Goal: Information Seeking & Learning: Learn about a topic

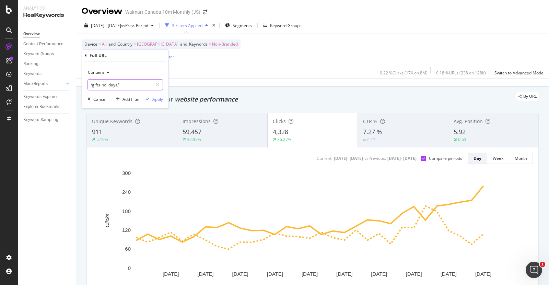
click at [137, 83] on input "/gifts-holidays/" at bounding box center [120, 85] width 65 height 11
type input "/outdoor-living/"
click at [158, 98] on div "Apply" at bounding box center [157, 99] width 11 height 6
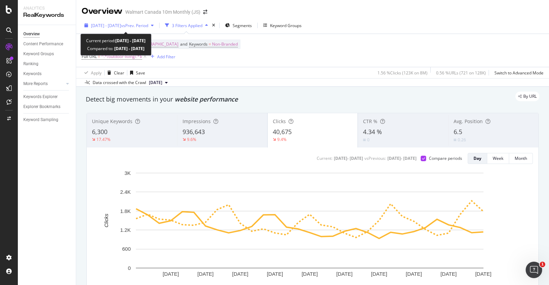
click at [148, 26] on span "vs Prev. Period" at bounding box center [134, 26] width 27 height 6
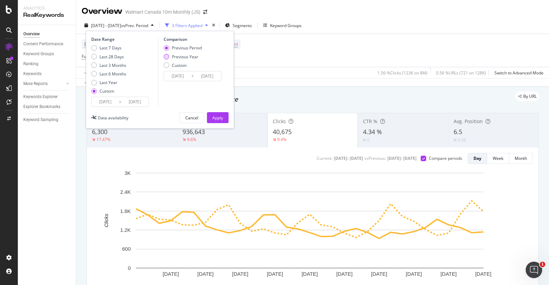
click at [182, 58] on div "Previous Year" at bounding box center [185, 57] width 26 height 6
type input "[DATE]"
click at [218, 114] on div "Apply" at bounding box center [218, 118] width 11 height 10
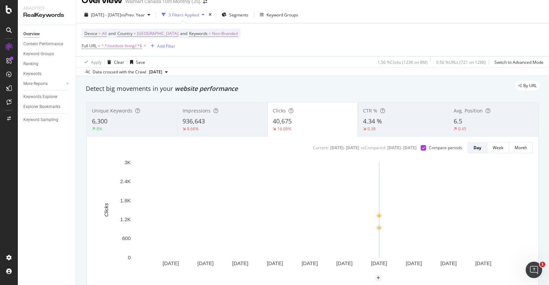
scroll to position [11, 0]
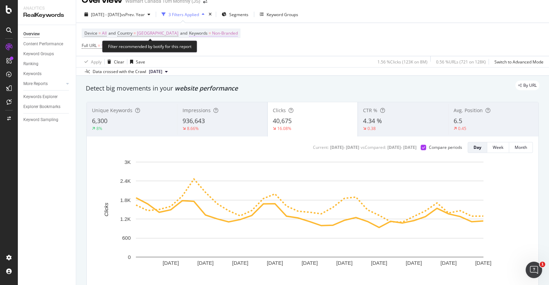
click at [212, 36] on span "Non-Branded" at bounding box center [225, 34] width 26 height 10
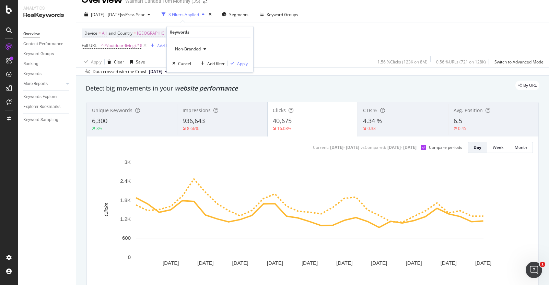
click at [204, 46] on div "Non-Branded" at bounding box center [190, 49] width 37 height 10
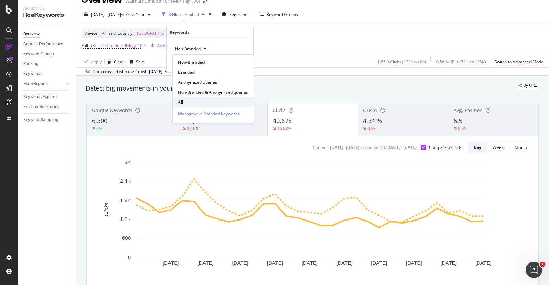
click at [203, 102] on span "All" at bounding box center [213, 102] width 70 height 6
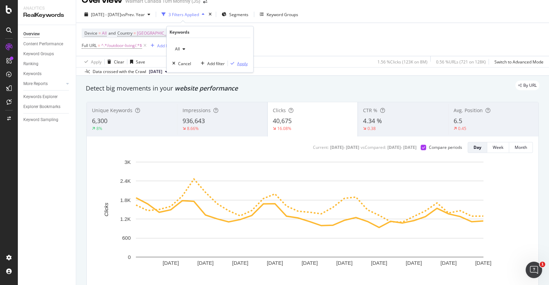
click at [242, 63] on div "Apply" at bounding box center [242, 63] width 11 height 6
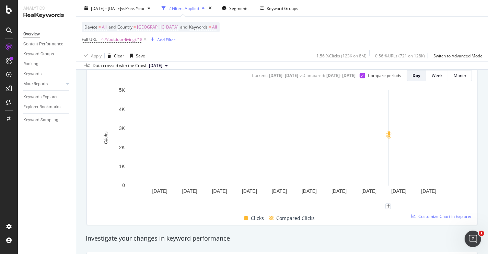
scroll to position [78, 0]
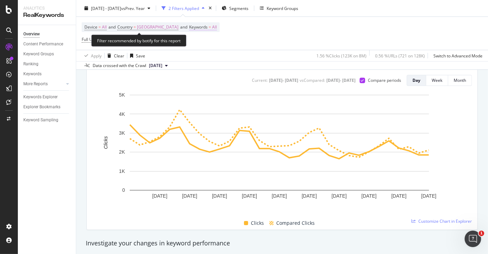
click at [212, 27] on span "All" at bounding box center [214, 27] width 5 height 10
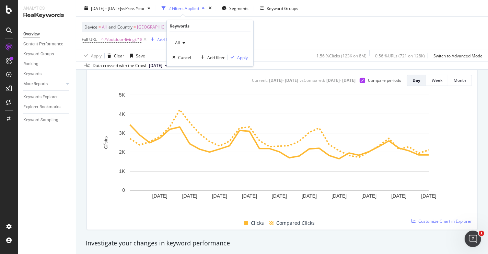
click at [185, 45] on div "All" at bounding box center [180, 43] width 16 height 10
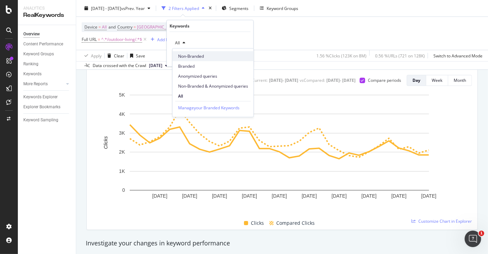
click at [191, 55] on span "Non-Branded" at bounding box center [213, 56] width 70 height 6
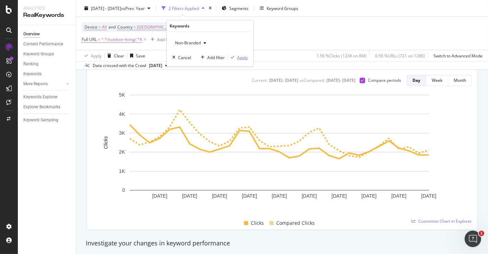
click at [242, 57] on div "Apply" at bounding box center [242, 57] width 11 height 6
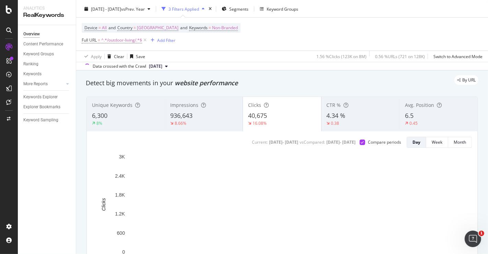
scroll to position [19, 0]
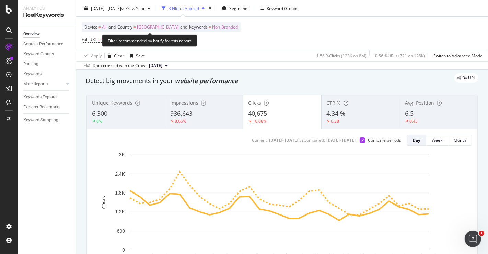
click at [212, 28] on span "Non-Branded" at bounding box center [225, 27] width 26 height 10
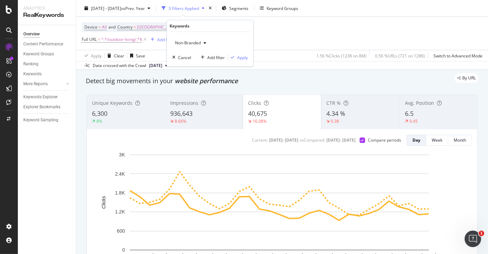
click at [201, 41] on div "button" at bounding box center [205, 43] width 8 height 4
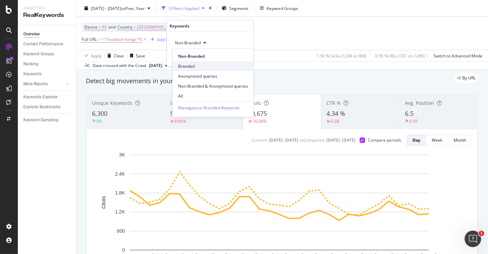
click at [198, 65] on span "Branded" at bounding box center [213, 66] width 70 height 6
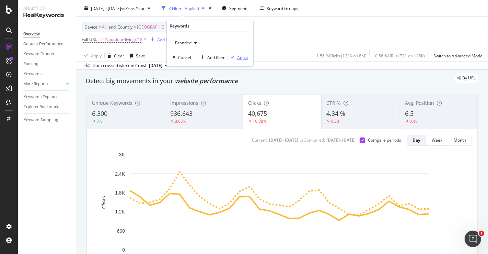
click at [242, 56] on div "Apply" at bounding box center [242, 57] width 11 height 6
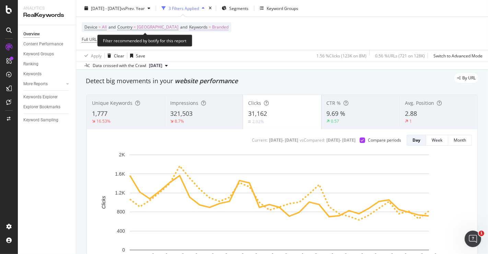
click at [212, 26] on span "Branded" at bounding box center [220, 27] width 16 height 10
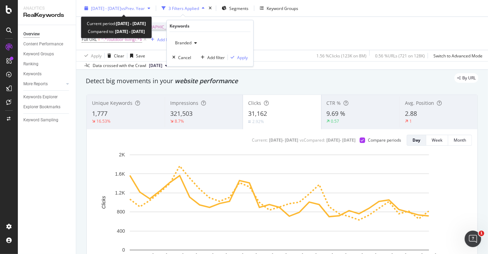
click at [145, 5] on span "vs Prev. Year" at bounding box center [133, 8] width 24 height 6
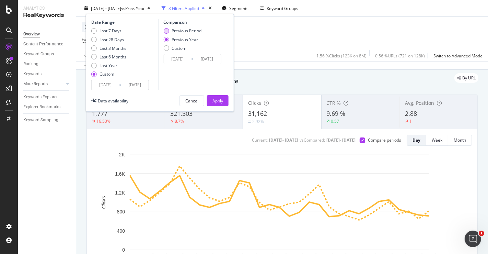
click at [181, 31] on div "Previous Period" at bounding box center [187, 31] width 30 height 6
type input "[DATE]"
click at [216, 100] on div "Apply" at bounding box center [218, 101] width 11 height 6
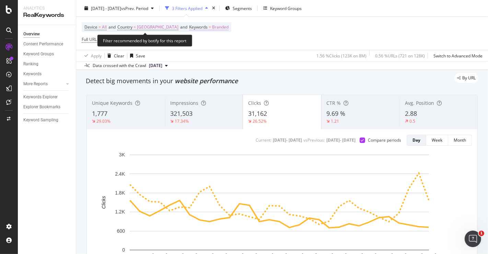
click at [212, 28] on span "Branded" at bounding box center [220, 27] width 16 height 10
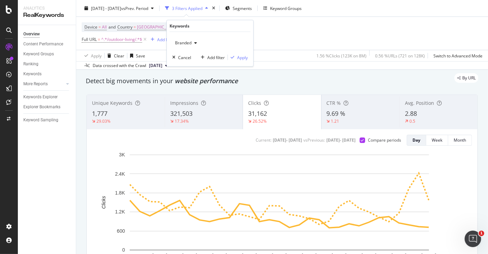
click at [196, 42] on icon "button" at bounding box center [195, 43] width 3 height 4
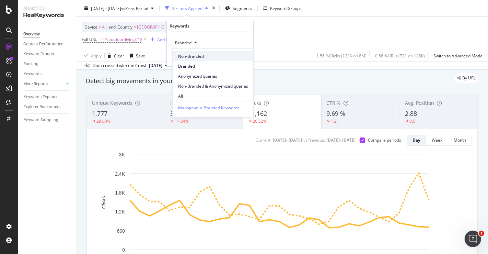
click at [194, 56] on span "Non-Branded" at bounding box center [213, 56] width 70 height 6
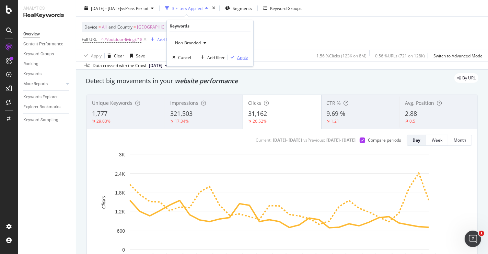
click at [244, 58] on div "Apply" at bounding box center [242, 57] width 11 height 6
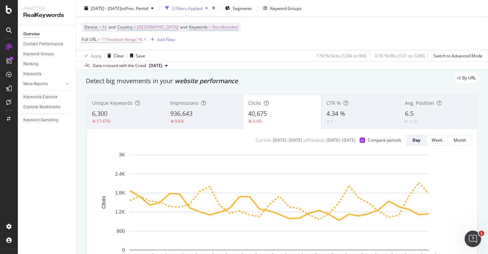
click at [127, 38] on span "^.*/outdoor-living/.*$" at bounding box center [121, 40] width 41 height 10
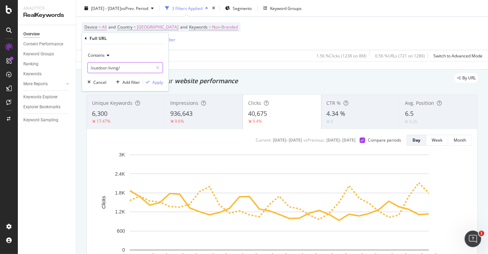
click at [131, 66] on input "/outdoor-living/" at bounding box center [120, 67] width 65 height 11
paste input "baby-beach-tents"
type input "/baby-beach-tents/"
click at [156, 84] on div "Apply" at bounding box center [157, 82] width 11 height 6
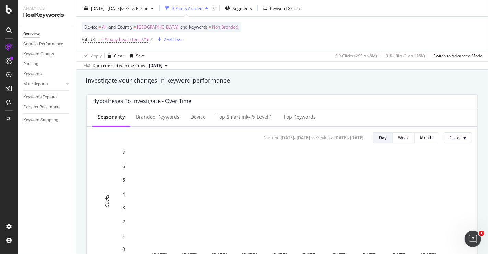
scroll to position [254, 0]
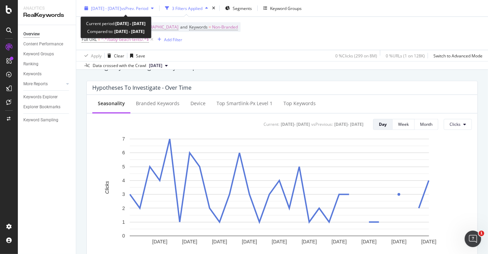
click at [143, 13] on div "[DATE] - [DATE] vs Prev. Period" at bounding box center [119, 8] width 75 height 10
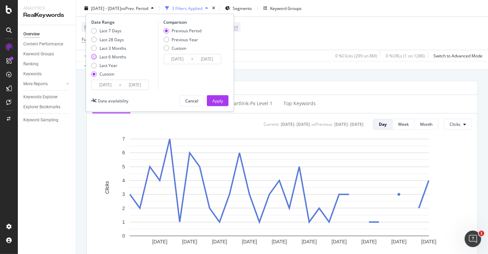
click at [122, 58] on div "Last 6 Months" at bounding box center [113, 57] width 27 height 6
type input "[DATE]"
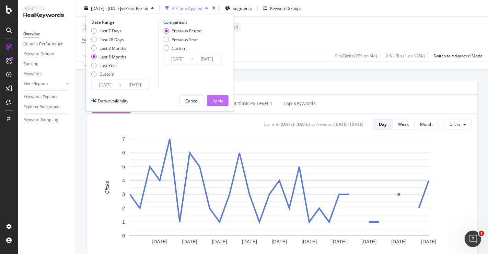
click at [208, 97] on button "Apply" at bounding box center [218, 100] width 22 height 11
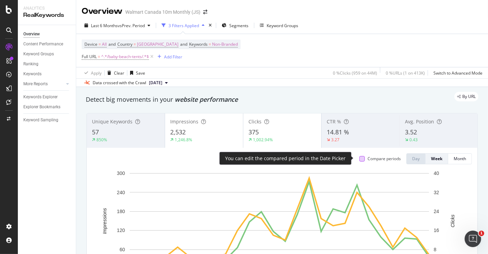
click at [360, 159] on div at bounding box center [362, 158] width 5 height 5
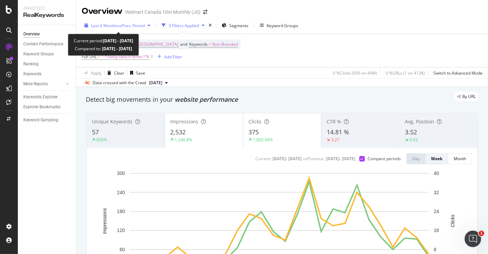
click at [141, 24] on span "vs Prev. Period" at bounding box center [131, 26] width 27 height 6
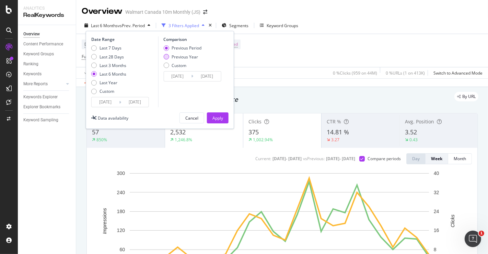
click at [176, 57] on div "Previous Year" at bounding box center [185, 57] width 26 height 6
type input "[DATE]"
click at [221, 115] on div "Apply" at bounding box center [218, 118] width 11 height 6
